Goal: Complete application form

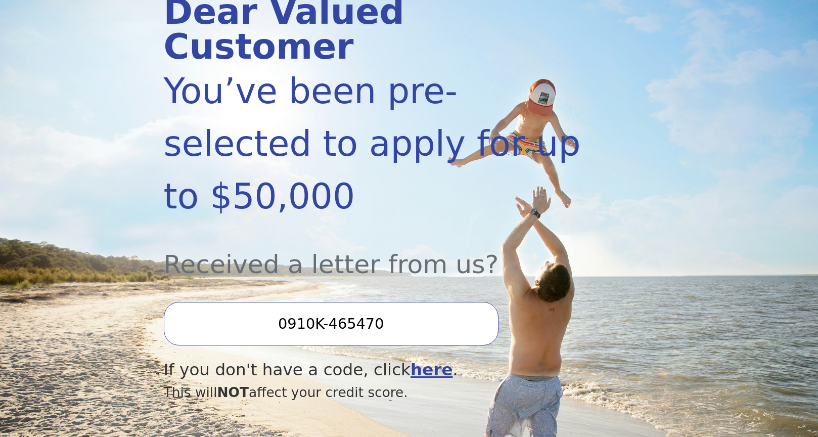
scroll to position [159, 0]
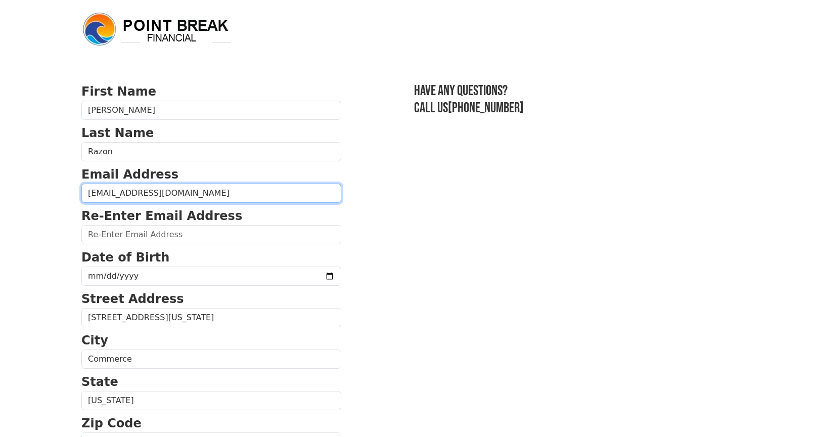
type input "suziesol@gmail.com"
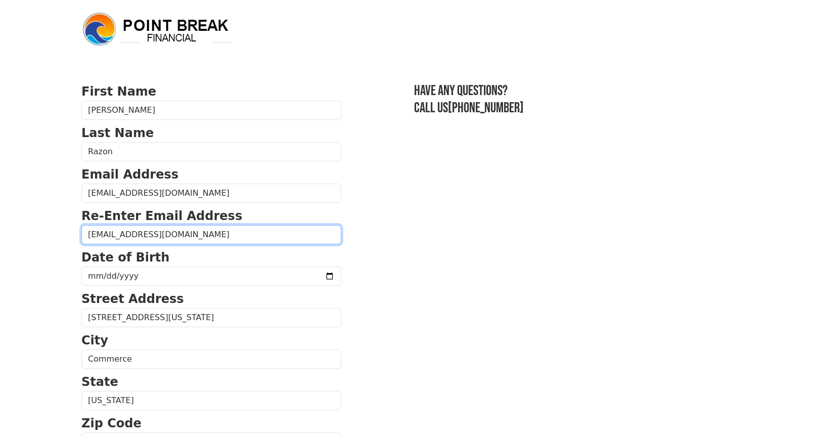
type input "suziesol@gmail.com"
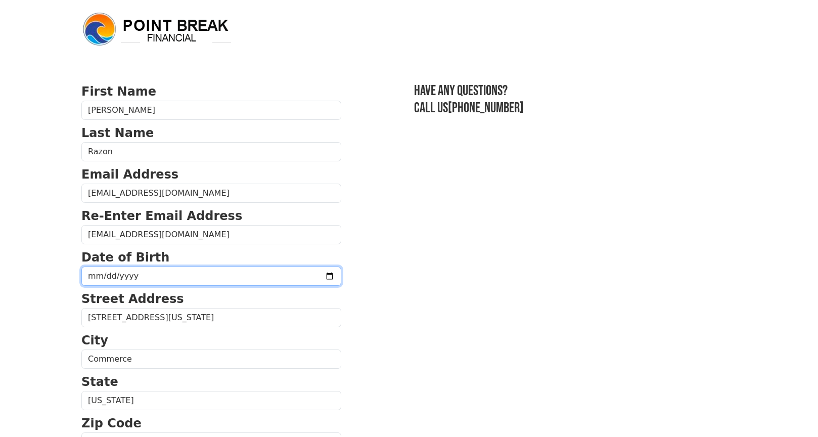
click at [231, 284] on input "date" at bounding box center [211, 275] width 260 height 19
click at [700, 207] on section "First Name Suzanne Last Name Razon Email Address suziesol@gmail.com Re-Enter Em…" at bounding box center [408, 442] width 655 height 721
click at [102, 274] on input "date" at bounding box center [211, 275] width 260 height 19
click at [128, 276] on input "2025-09-30" at bounding box center [211, 275] width 260 height 19
click at [92, 273] on input "1971-09-30" at bounding box center [211, 275] width 260 height 19
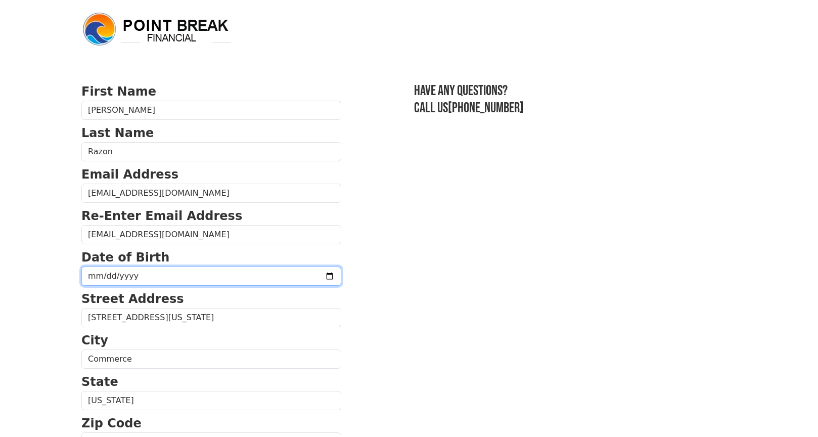
type input "1971-06-30"
click at [380, 287] on section "First Name Suzanne Last Name Razon Email Address suziesol@gmail.com Re-Enter Em…" at bounding box center [408, 442] width 655 height 721
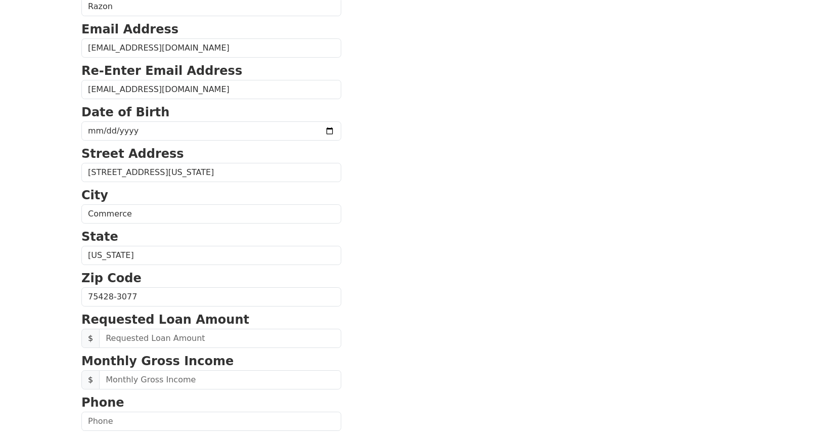
scroll to position [152, 0]
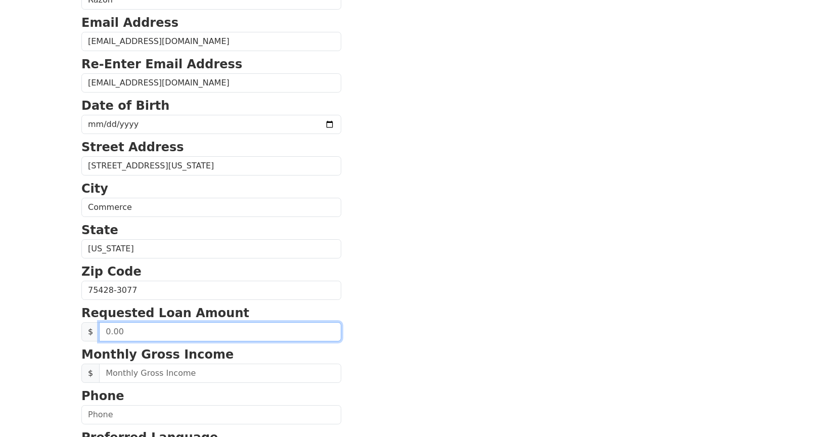
click at [232, 333] on input "text" at bounding box center [220, 331] width 242 height 19
click at [233, 333] on input "text" at bounding box center [220, 331] width 242 height 19
type input "10,000.00"
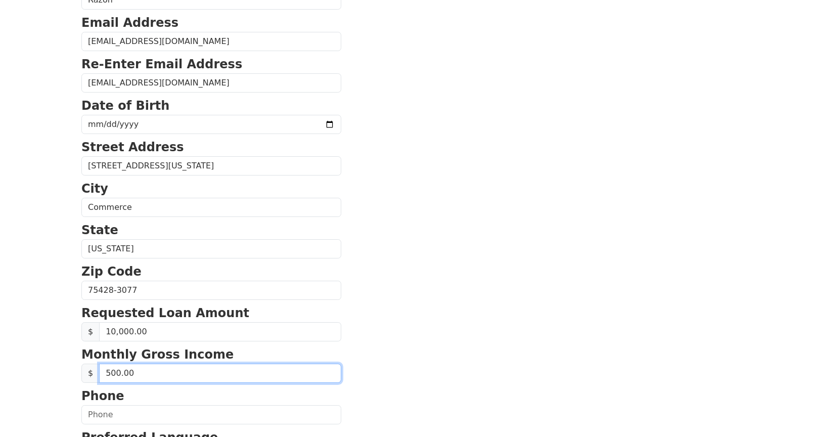
type input "5,000.00"
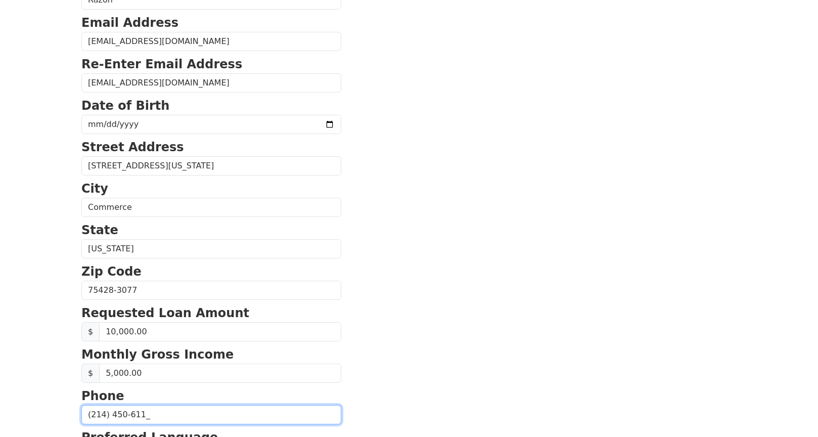
type input "(214) 450-6115"
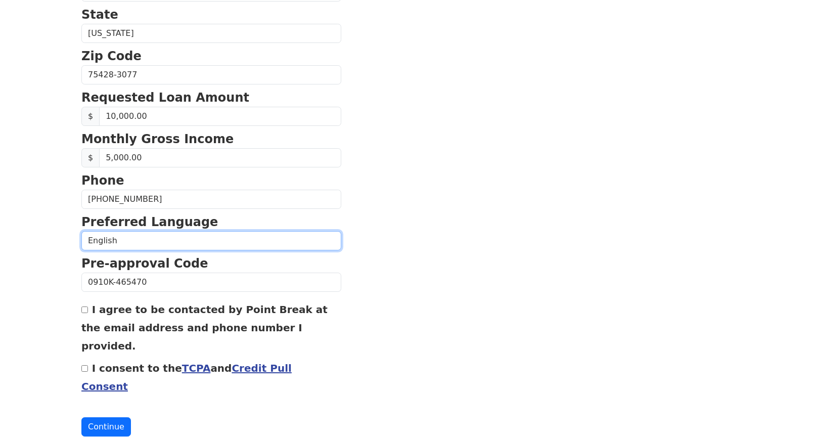
scroll to position [368, 0]
click at [84, 311] on input "I agree to be contacted by Point Break at the email address and phone number I …" at bounding box center [84, 309] width 7 height 7
checkbox input "true"
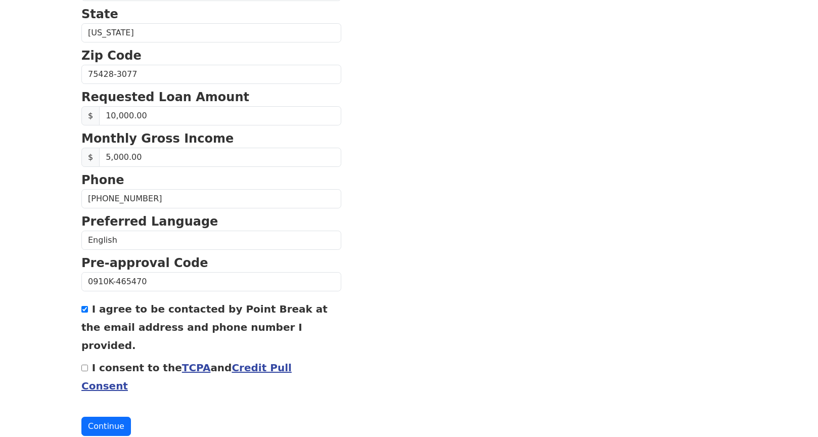
click at [84, 365] on input "I consent to the TCPA and Credit Pull Consent" at bounding box center [84, 368] width 7 height 7
checkbox input "true"
click at [92, 417] on button "Continue" at bounding box center [106, 426] width 50 height 19
